Goal: Navigation & Orientation: Find specific page/section

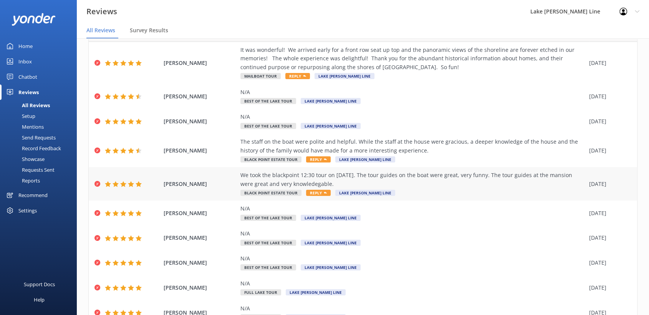
scroll to position [79, 0]
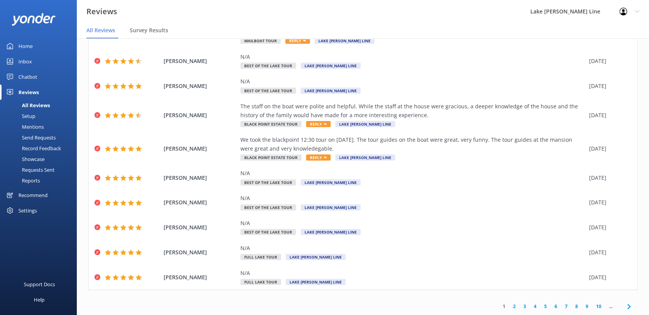
click at [510, 305] on link "2" at bounding box center [514, 306] width 10 height 7
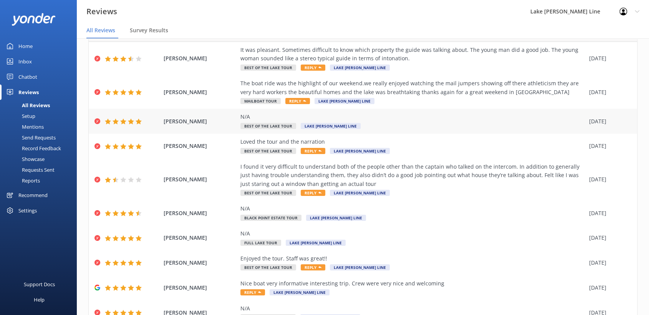
scroll to position [79, 0]
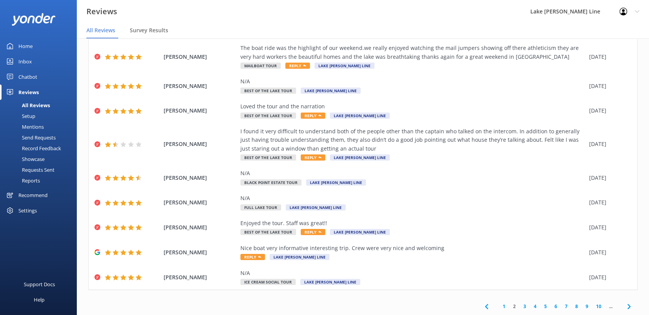
click at [520, 306] on link "3" at bounding box center [525, 306] width 10 height 7
